Goal: Entertainment & Leisure: Consume media (video, audio)

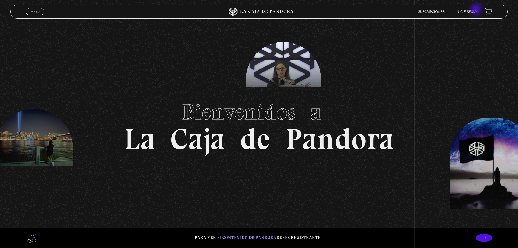
click at [344, 10] on li "Inicie sesión" at bounding box center [467, 12] width 24 height 8
click at [344, 10] on link "Inicie sesión" at bounding box center [467, 11] width 24 height 3
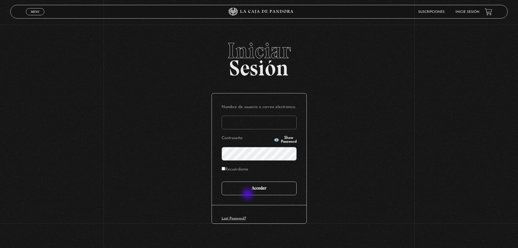
type input "maufch@hotmail.com"
click at [251, 191] on input "Acceder" at bounding box center [259, 188] width 75 height 14
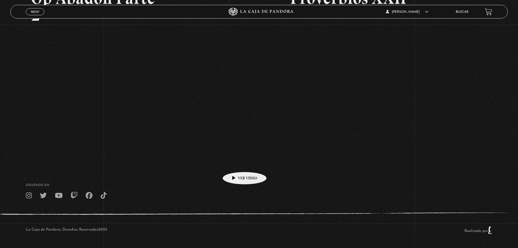
scroll to position [125, 0]
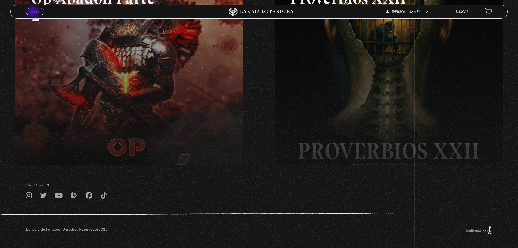
click at [34, 12] on span "Menu" at bounding box center [35, 11] width 9 height 3
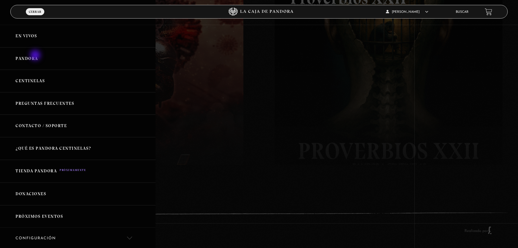
click at [36, 56] on link "Pandora" at bounding box center [78, 58] width 156 height 23
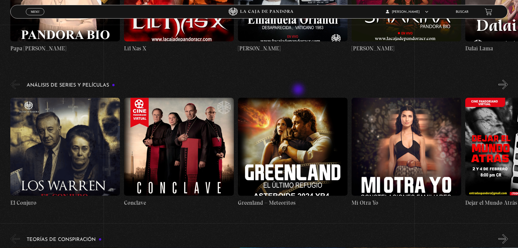
scroll to position [952, 0]
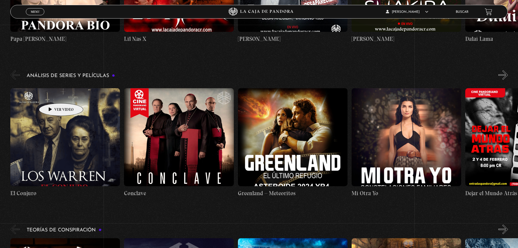
click at [52, 95] on figure at bounding box center [65, 137] width 110 height 98
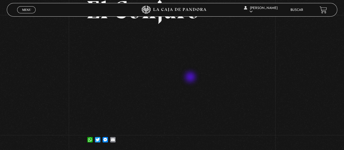
scroll to position [54, 0]
